Goal: Information Seeking & Learning: Compare options

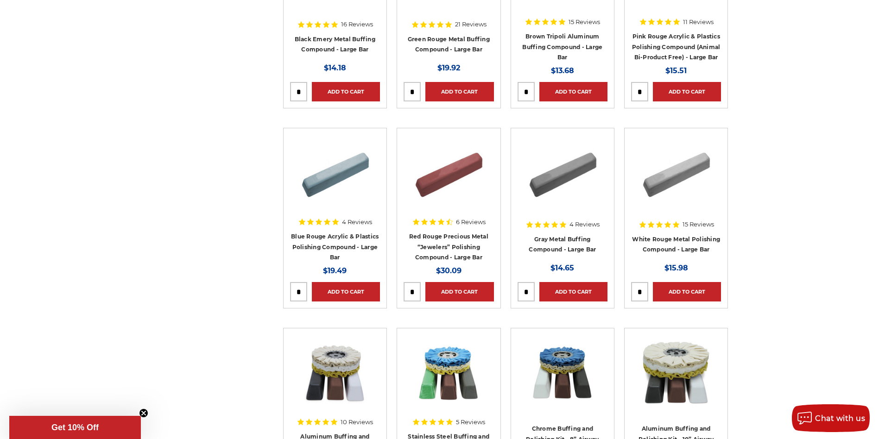
scroll to position [464, 0]
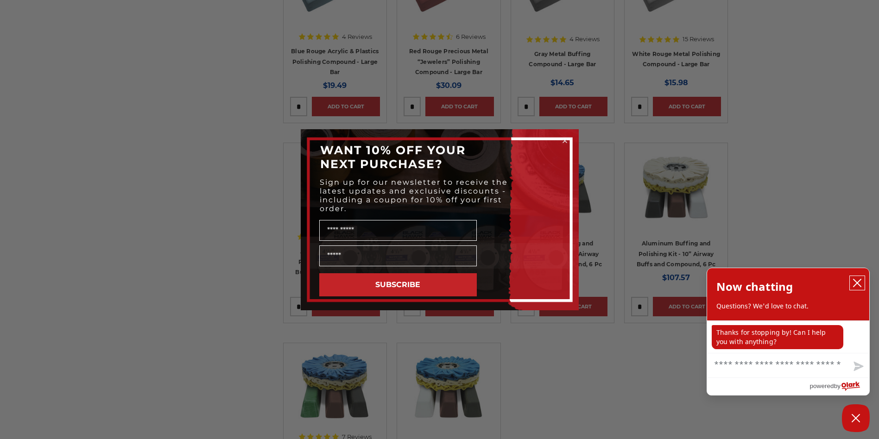
click at [860, 281] on icon "close chatbox" at bounding box center [857, 283] width 7 height 7
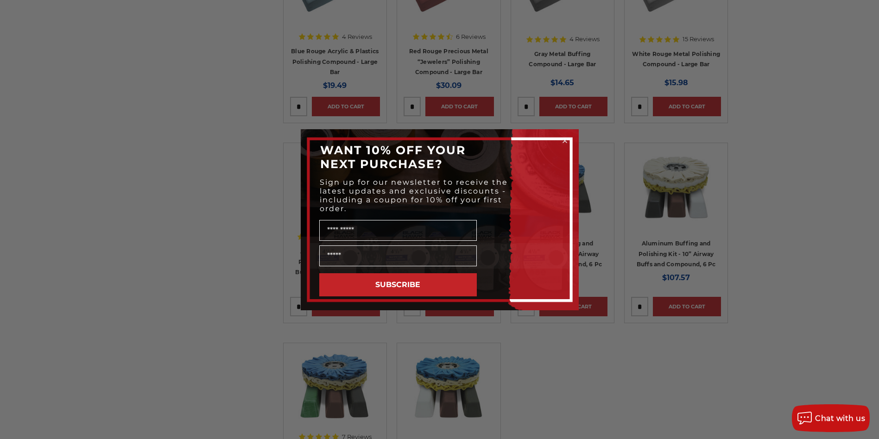
click at [565, 139] on circle "Close dialog" at bounding box center [564, 140] width 9 height 9
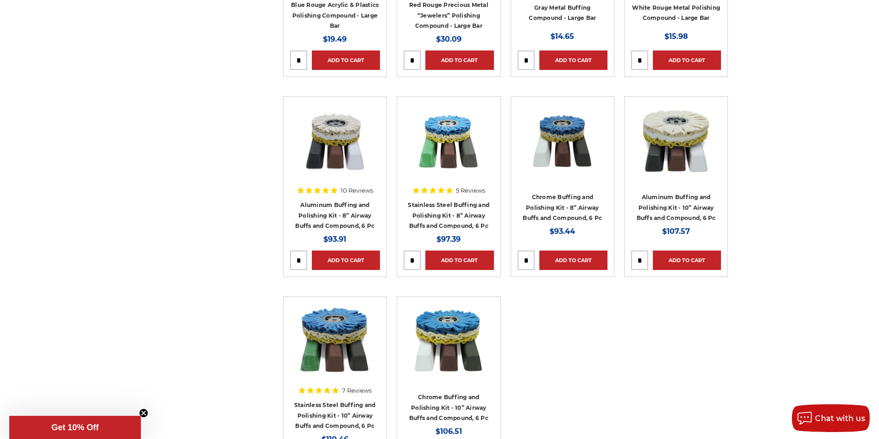
scroll to position [556, 0]
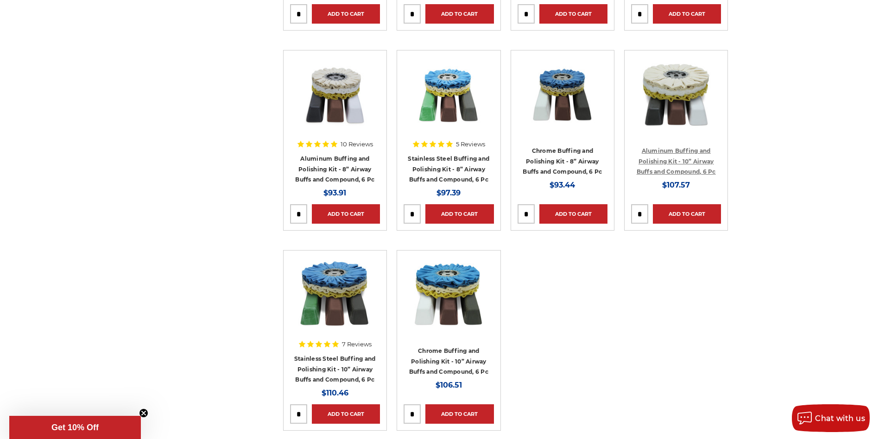
click at [676, 170] on link "Aluminum Buffing and Polishing Kit - 10” Airway Buffs and Compound, 6 Pc" at bounding box center [676, 161] width 79 height 28
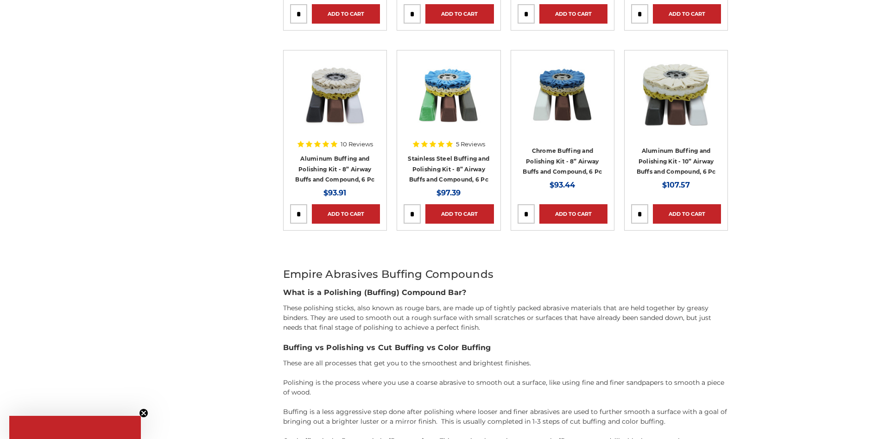
scroll to position [556, 0]
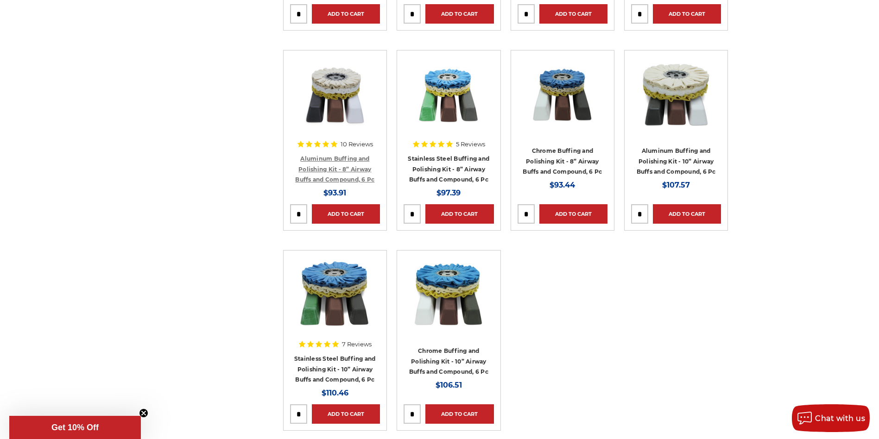
click at [337, 169] on link "Aluminum Buffing and Polishing Kit - 8” Airway Buffs and Compound, 6 Pc" at bounding box center [334, 169] width 79 height 28
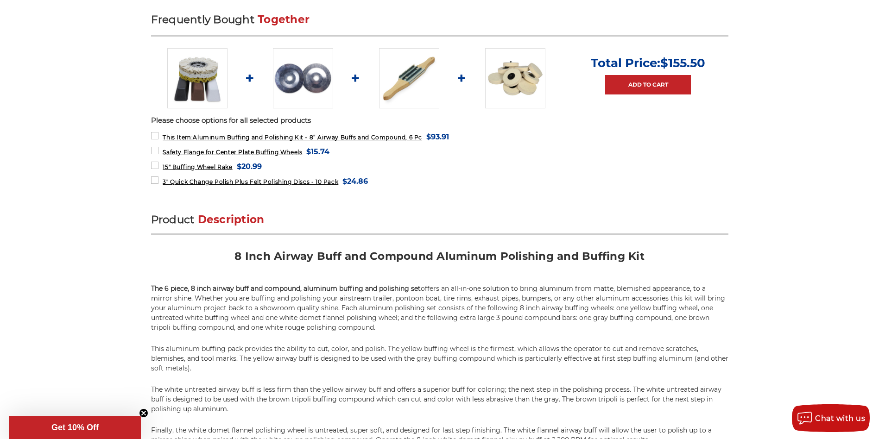
scroll to position [278, 0]
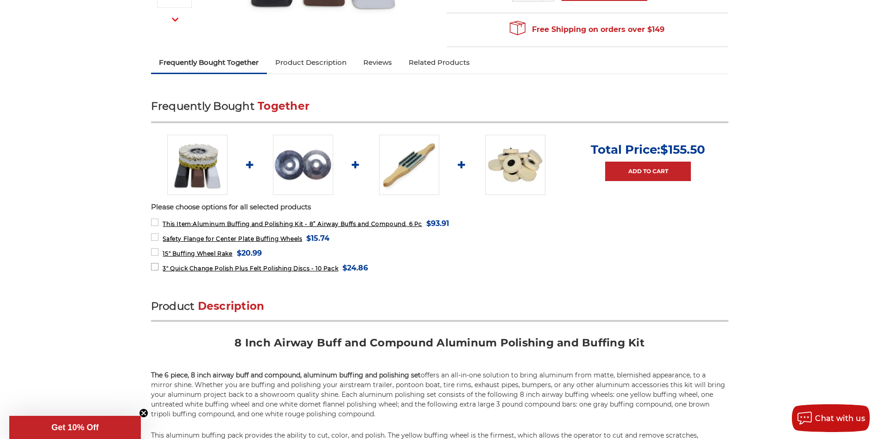
click at [153, 267] on label "3" Quick Change Polish Plus Felt Polishing Discs - 10 Pack MSRP: Was: Now: $24.…" at bounding box center [259, 268] width 217 height 13
click at [156, 253] on label "15" Buffing Wheel Rake MSRP: Was: Now: $20.99 (You save )" at bounding box center [206, 253] width 111 height 13
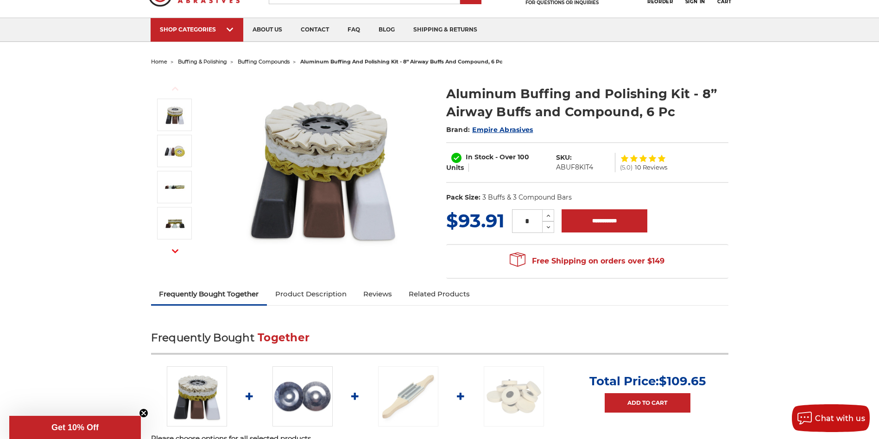
scroll to position [0, 0]
